Goal: Task Accomplishment & Management: Manage account settings

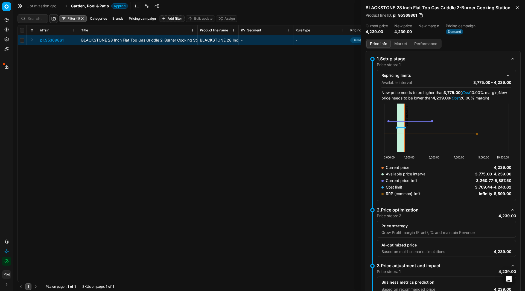
drag, startPoint x: 59, startPoint y: 40, endPoint x: 43, endPoint y: 67, distance: 31.5
click at [43, 67] on div "pl_95369861 BLACKSTONE 28 Inch Flat Top Gas Griddle 2-Burner Cooking Station BL…" at bounding box center [269, 158] width 502 height 247
click at [37, 6] on link "Optimization groups" at bounding box center [44, 5] width 35 height 5
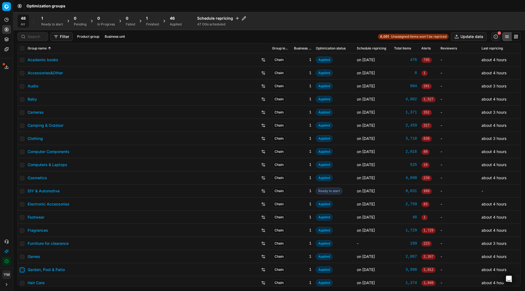
click at [21, 271] on input "checkbox" at bounding box center [22, 270] width 4 height 4
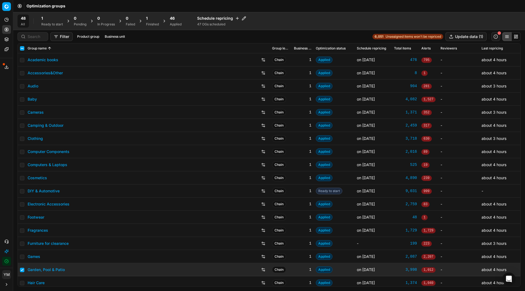
click at [178, 26] on div "Applied" at bounding box center [176, 24] width 12 height 4
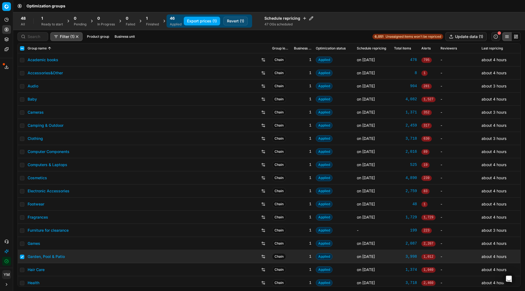
click at [229, 19] on button "Revert (1)" at bounding box center [235, 21] width 24 height 9
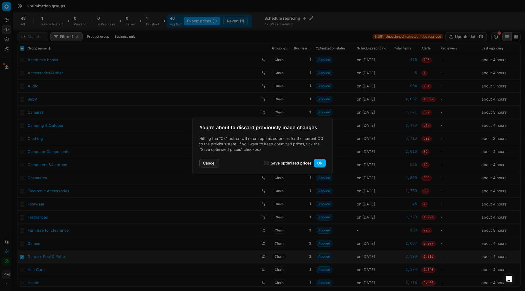
click at [316, 164] on button "Ok" at bounding box center [320, 163] width 12 height 9
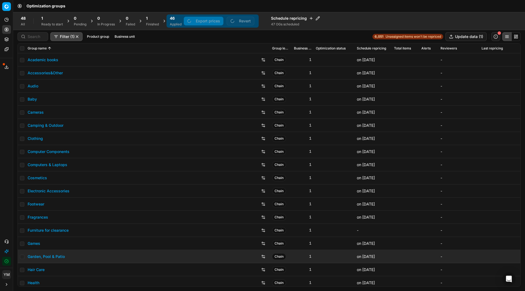
checkbox input "false"
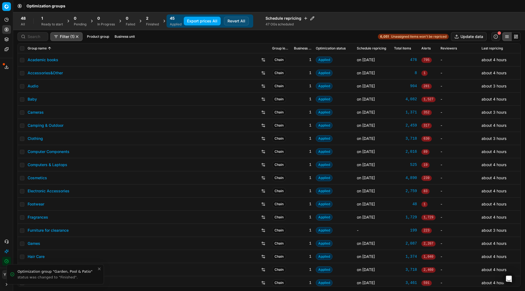
click at [151, 24] on div "Finished" at bounding box center [152, 24] width 13 height 4
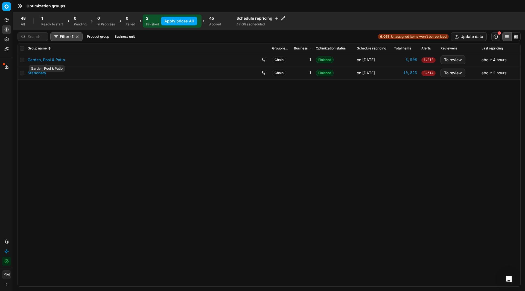
click at [36, 61] on link "Garden, Pool & Patio" at bounding box center [46, 59] width 37 height 5
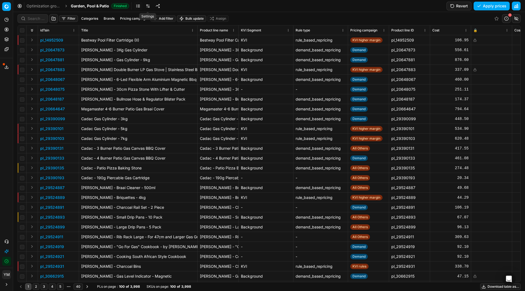
click at [149, 6] on link at bounding box center [147, 6] width 9 height 9
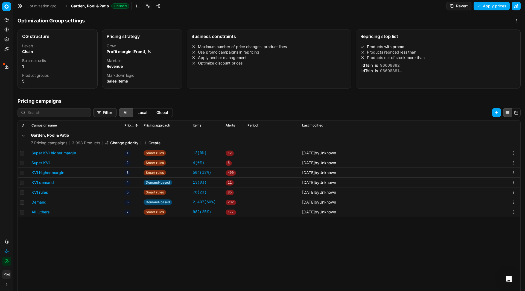
click at [377, 37] on div "Repricing stop list" at bounding box center [438, 36] width 156 height 4
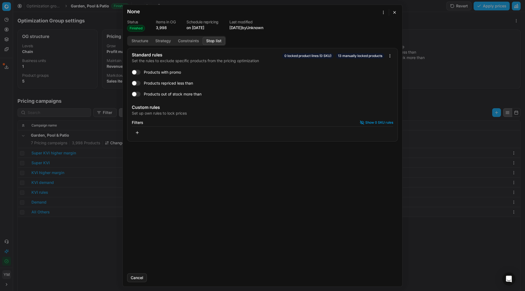
checkbox input "true"
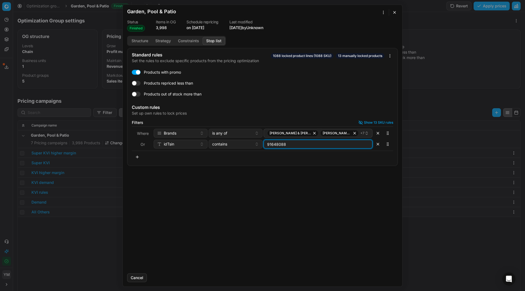
click at [326, 145] on input "91648088" at bounding box center [318, 144] width 104 height 8
click at [331, 145] on input "91648088" at bounding box center [318, 144] width 104 height 8
click at [139, 157] on button "button" at bounding box center [137, 157] width 11 height 9
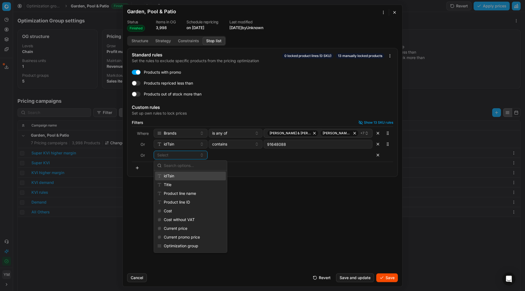
click at [170, 175] on div "idTsin" at bounding box center [190, 176] width 71 height 9
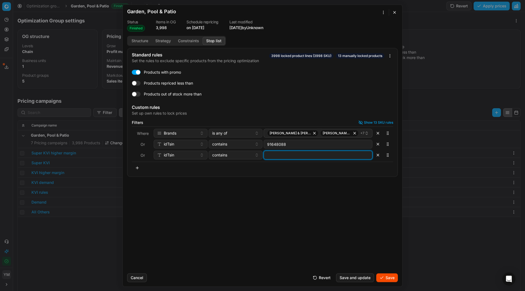
click at [271, 157] on input at bounding box center [318, 155] width 104 height 8
type input "95369861"
click at [358, 276] on button "Save and update" at bounding box center [355, 277] width 38 height 9
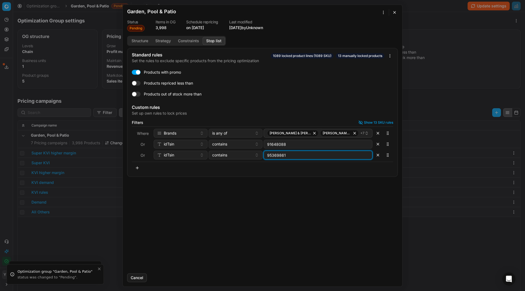
click at [299, 154] on input "95369861" at bounding box center [318, 155] width 104 height 8
click at [293, 154] on input "95369861" at bounding box center [318, 155] width 104 height 8
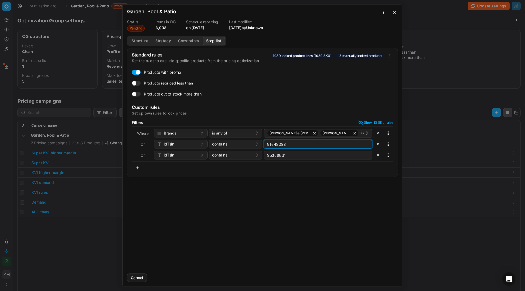
click at [304, 143] on input "91648088" at bounding box center [318, 144] width 104 height 8
click at [290, 156] on input "95369861" at bounding box center [318, 155] width 104 height 8
click at [284, 157] on input "95369861" at bounding box center [318, 155] width 104 height 8
drag, startPoint x: 287, startPoint y: 156, endPoint x: 264, endPoint y: 156, distance: 23.0
click at [264, 156] on div "95369861" at bounding box center [317, 155] width 109 height 9
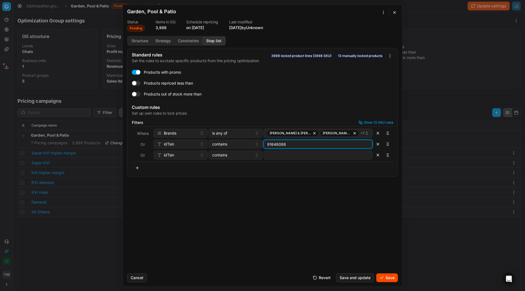
click at [311, 145] on input "91648088" at bounding box center [318, 144] width 104 height 8
paste input "95369861"
click at [286, 145] on input "9164808895369861" at bounding box center [318, 144] width 104 height 8
drag, startPoint x: 304, startPoint y: 144, endPoint x: 286, endPoint y: 145, distance: 17.5
click at [286, 145] on input "9164808895369861" at bounding box center [318, 144] width 104 height 8
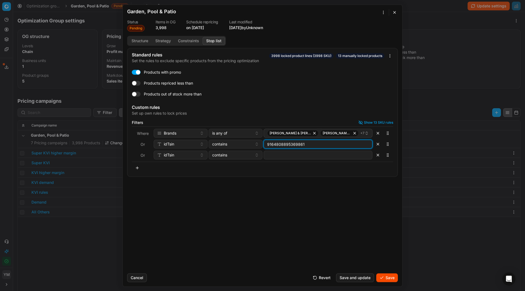
type input "91648088"
paste input "95369861"
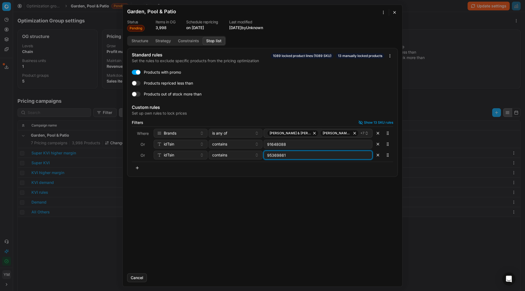
type input "95369861"
click at [241, 212] on div "Standard rules Set the rules to exclude specific products from the pricing opti…" at bounding box center [262, 158] width 279 height 221
click at [393, 12] on button "button" at bounding box center [394, 12] width 7 height 7
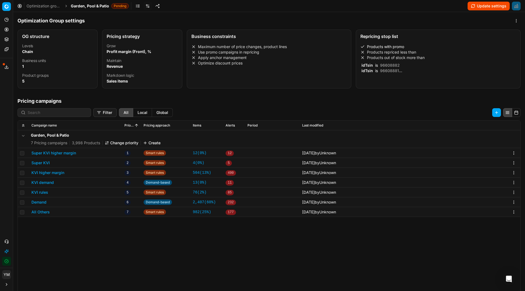
click at [480, 5] on button "Update settings" at bounding box center [488, 6] width 42 height 9
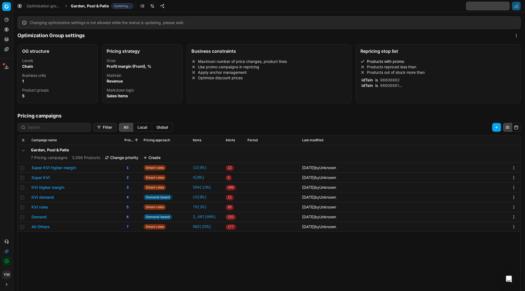
click at [46, 199] on button "KVI demand" at bounding box center [42, 197] width 22 height 5
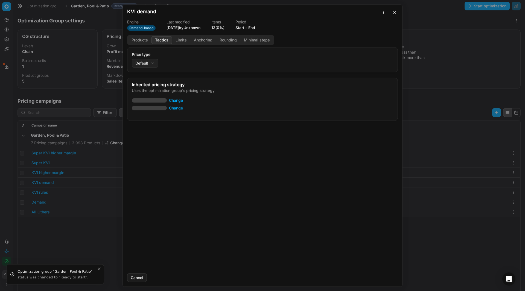
click at [164, 41] on button "Tactics" at bounding box center [161, 40] width 20 height 8
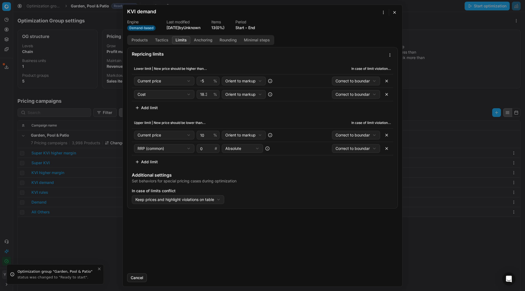
click at [177, 40] on button "Limits" at bounding box center [181, 40] width 18 height 8
click at [394, 13] on button "button" at bounding box center [394, 12] width 7 height 7
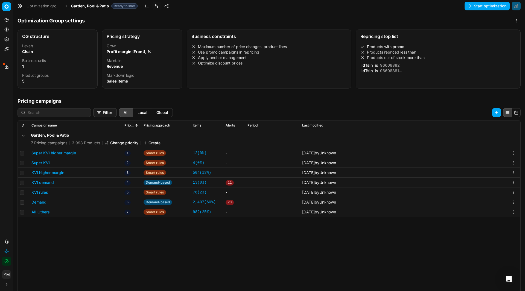
click at [46, 202] on button "Demand" at bounding box center [38, 202] width 15 height 5
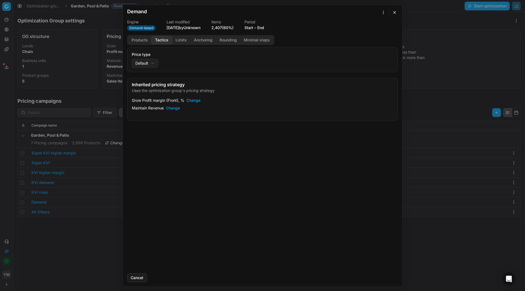
click at [159, 41] on button "Tactics" at bounding box center [161, 40] width 20 height 8
click at [178, 41] on button "Limits" at bounding box center [181, 40] width 18 height 8
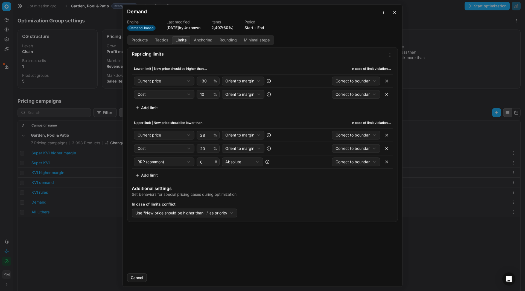
click at [396, 12] on button "button" at bounding box center [394, 12] width 7 height 7
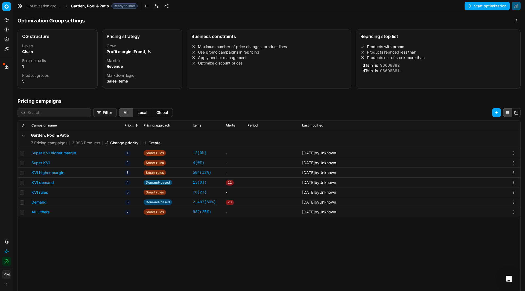
click at [477, 7] on button "Start optimization" at bounding box center [486, 6] width 45 height 9
click at [55, 5] on link "Optimization groups" at bounding box center [44, 5] width 35 height 5
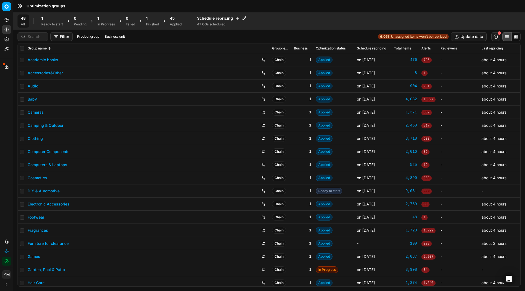
click at [148, 23] on div "Finished" at bounding box center [152, 24] width 13 height 4
